Goal: Task Accomplishment & Management: Manage account settings

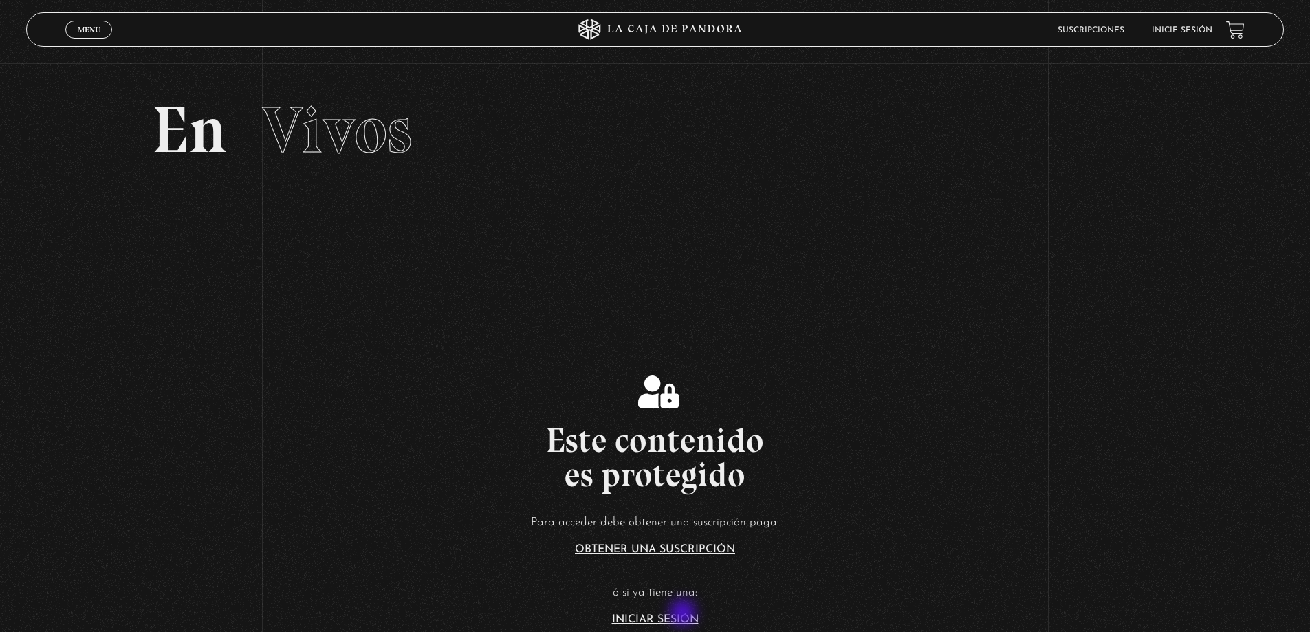
click at [684, 614] on link "Iniciar Sesión" at bounding box center [655, 619] width 87 height 11
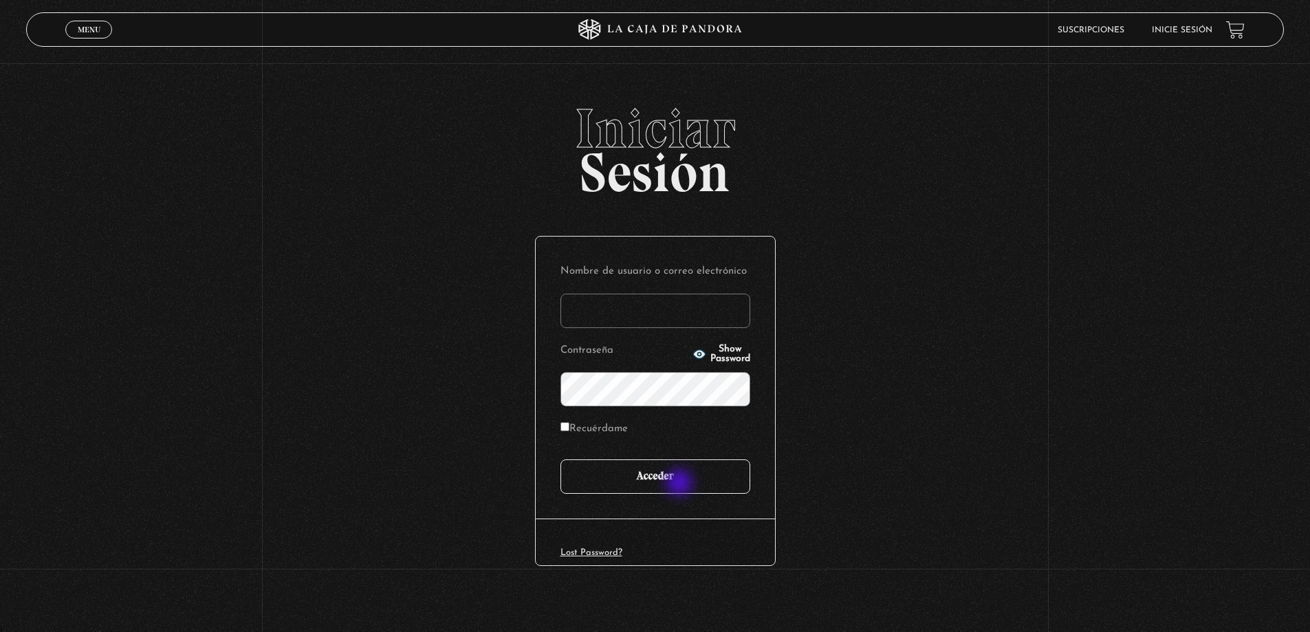
type input "[PERSON_NAME]"
click at [681, 484] on input "Acceder" at bounding box center [655, 476] width 190 height 34
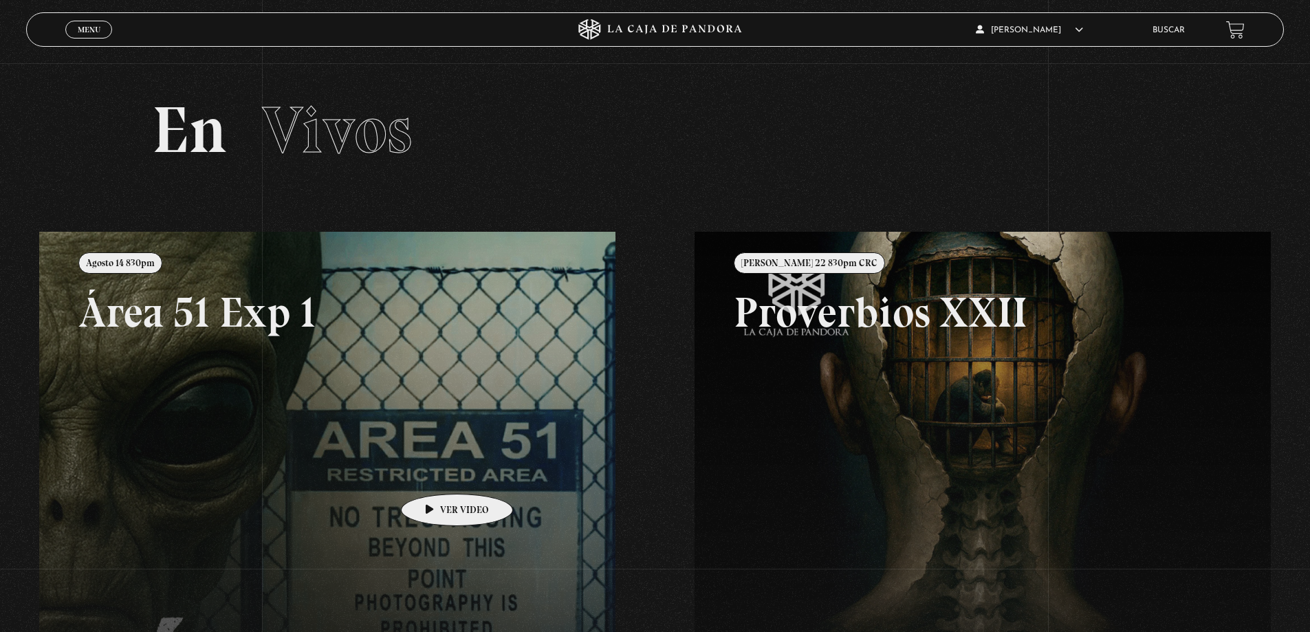
click at [435, 473] on link at bounding box center [694, 548] width 1310 height 632
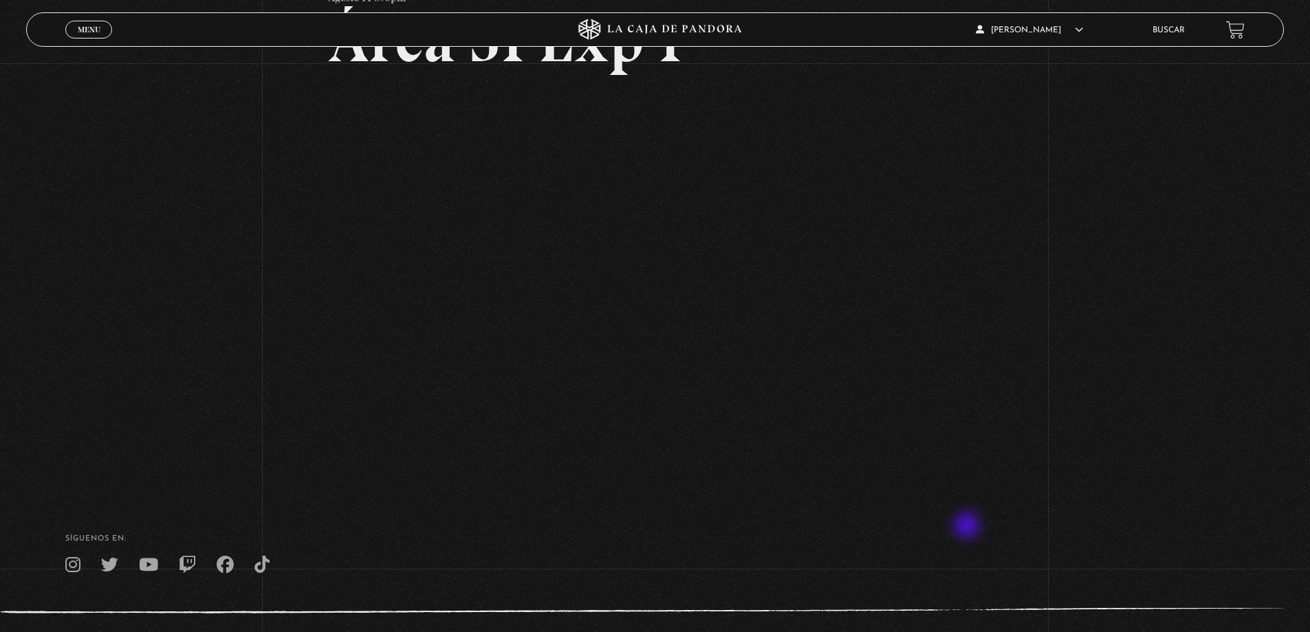
scroll to position [126, 0]
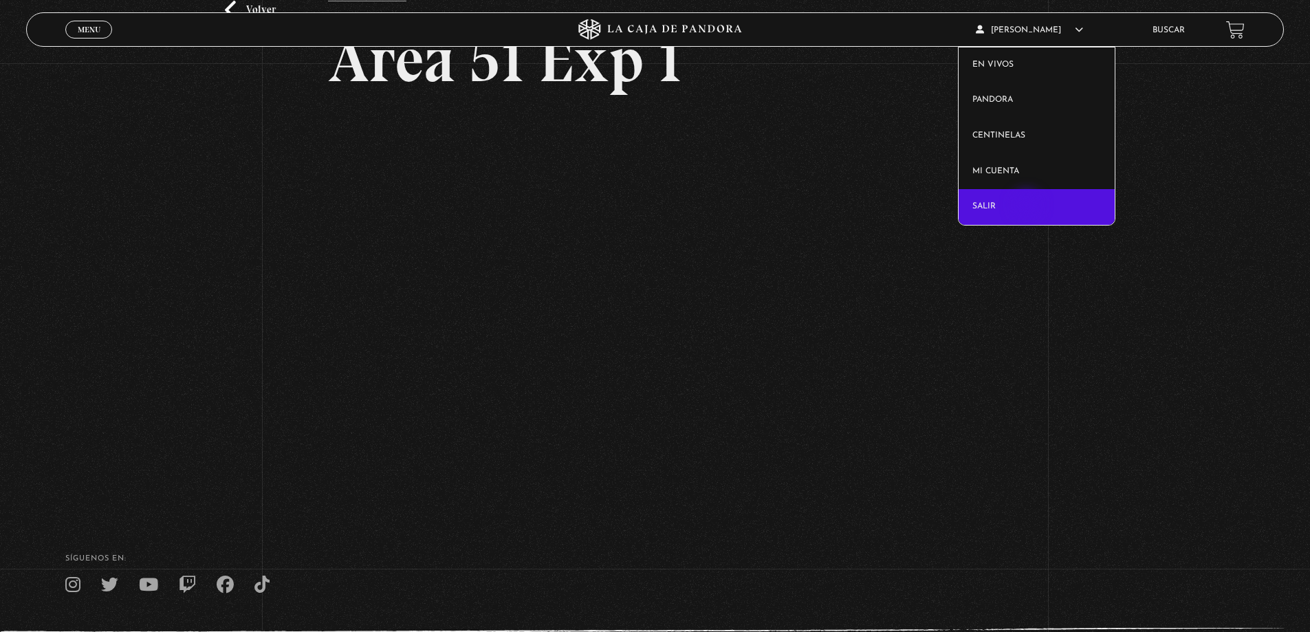
click at [1028, 206] on link "Salir" at bounding box center [1037, 207] width 156 height 36
